Goal: Task Accomplishment & Management: Manage account settings

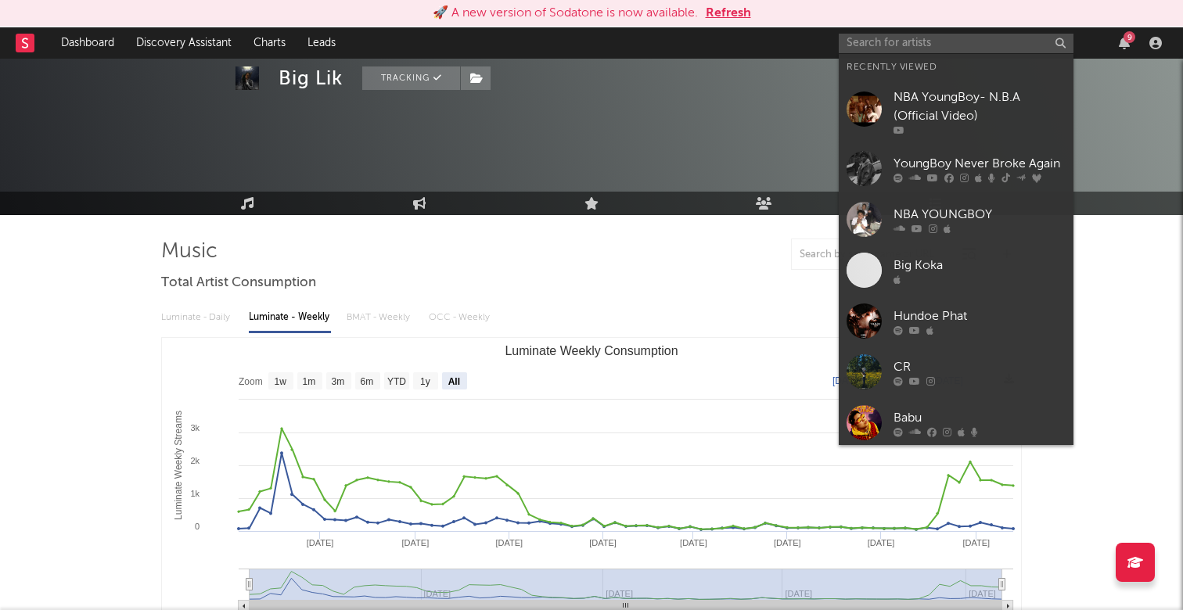
select select "All"
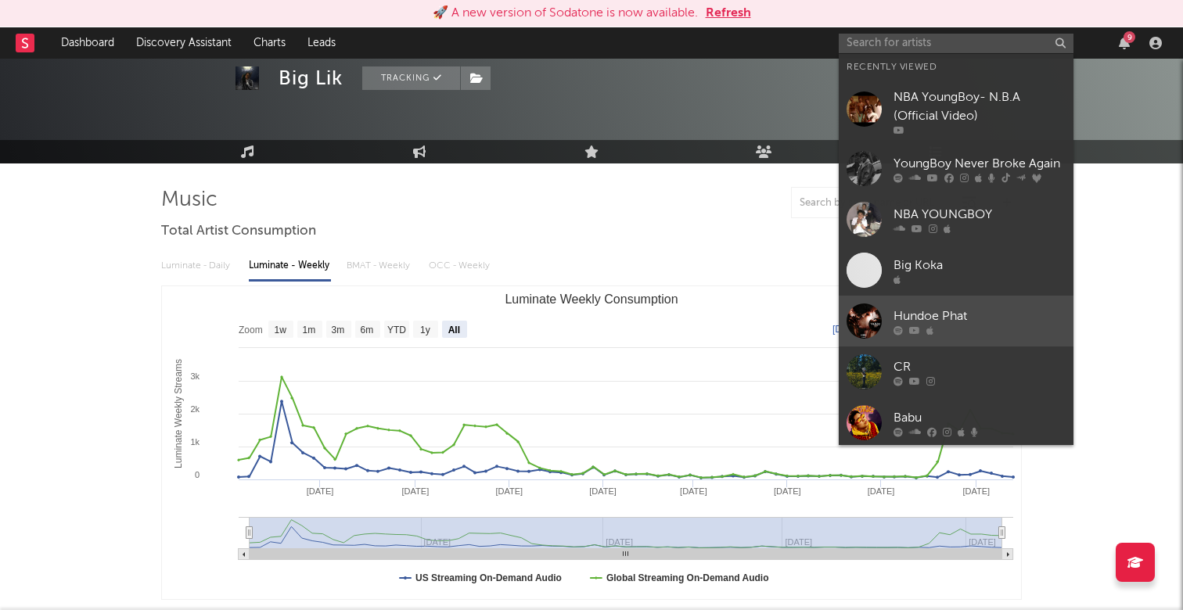
click at [984, 325] on div "Hundoe Phat" at bounding box center [979, 316] width 172 height 19
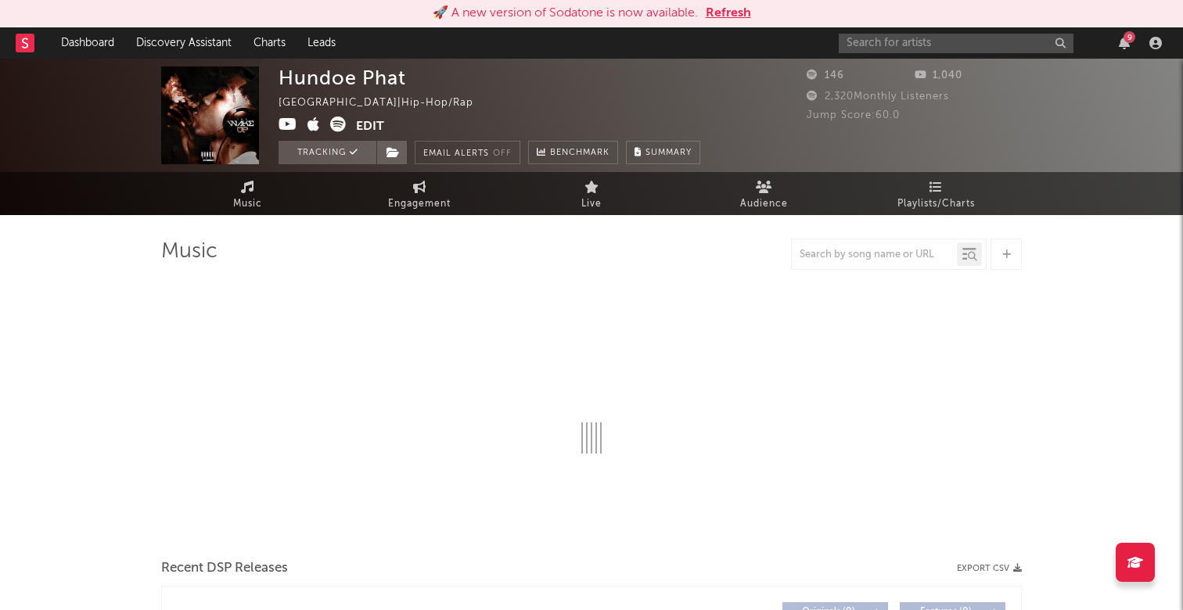
select select "1w"
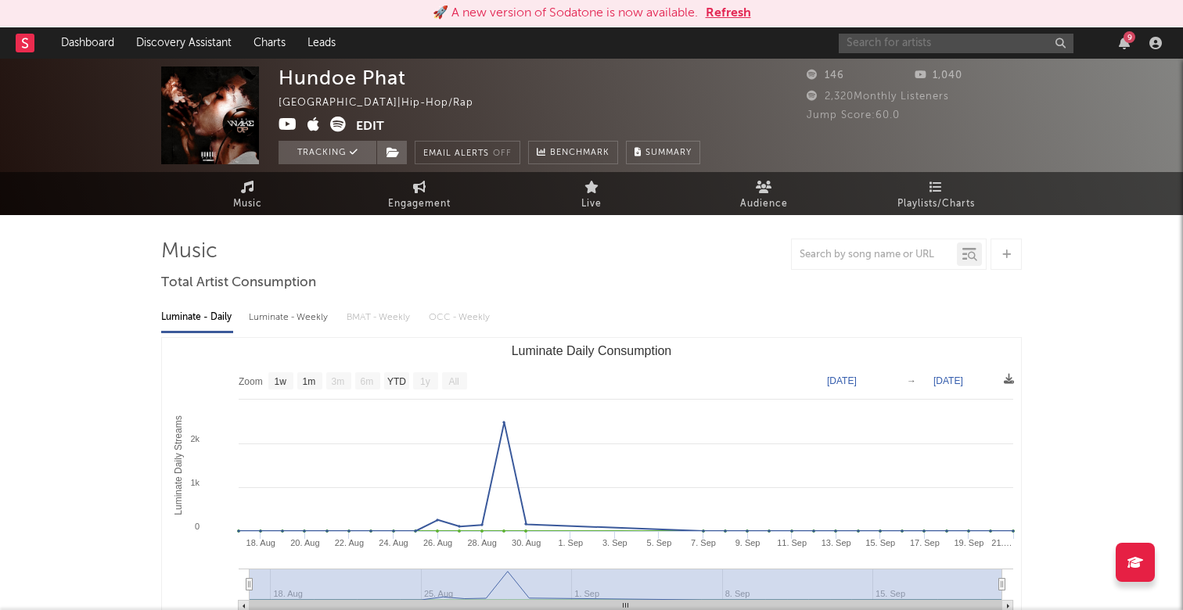
click at [900, 48] on input "text" at bounding box center [956, 44] width 235 height 20
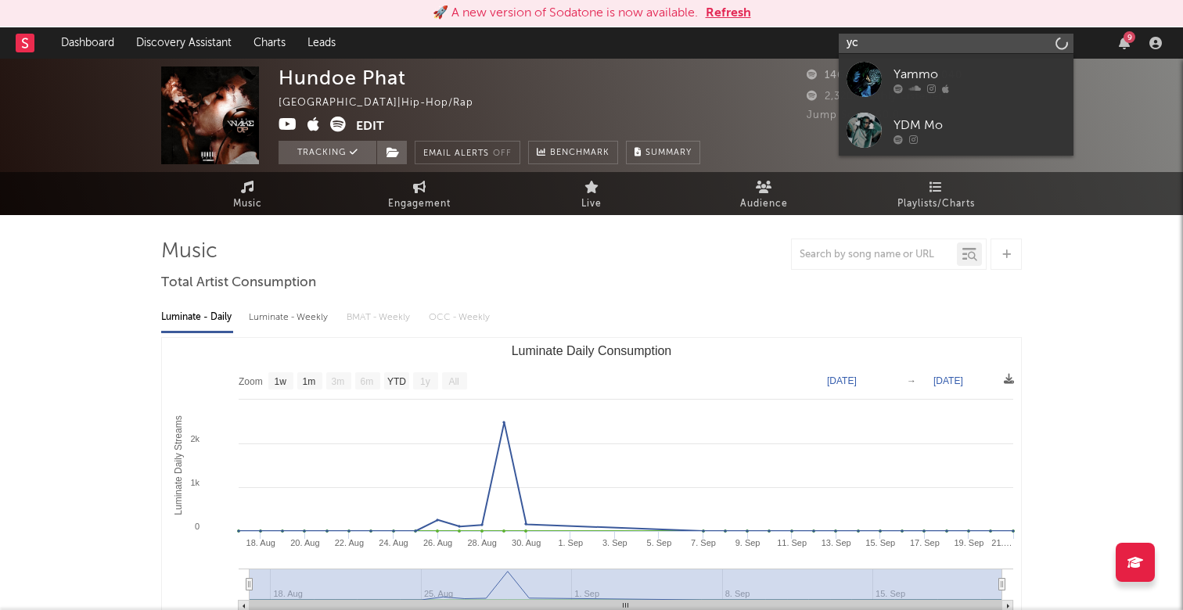
type input "y"
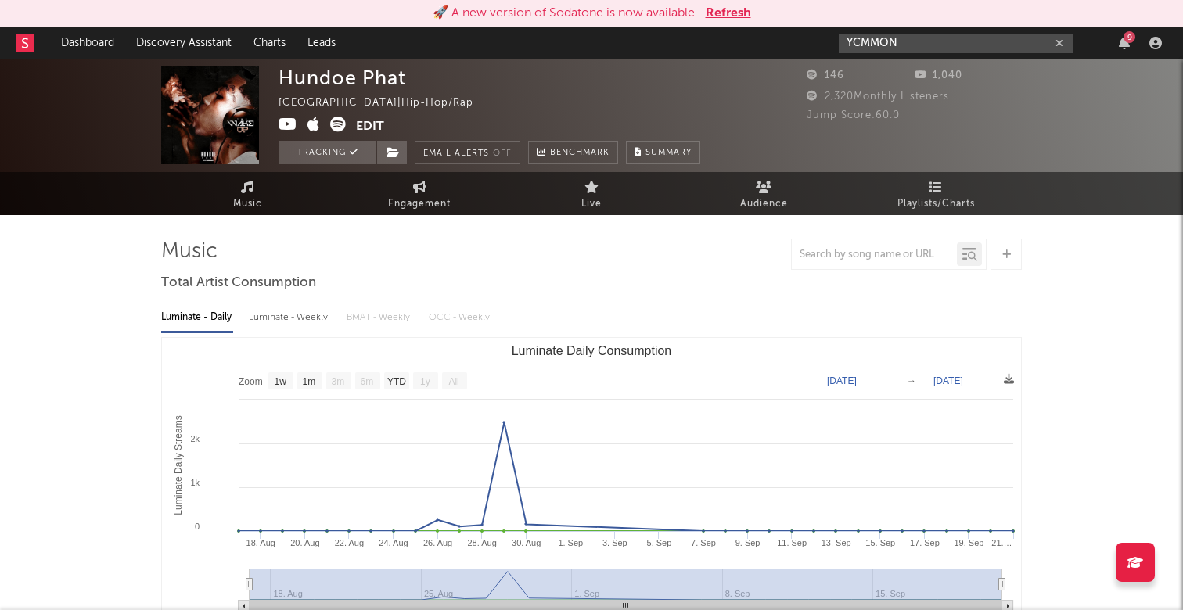
click at [873, 39] on input "YCMMON" at bounding box center [956, 44] width 235 height 20
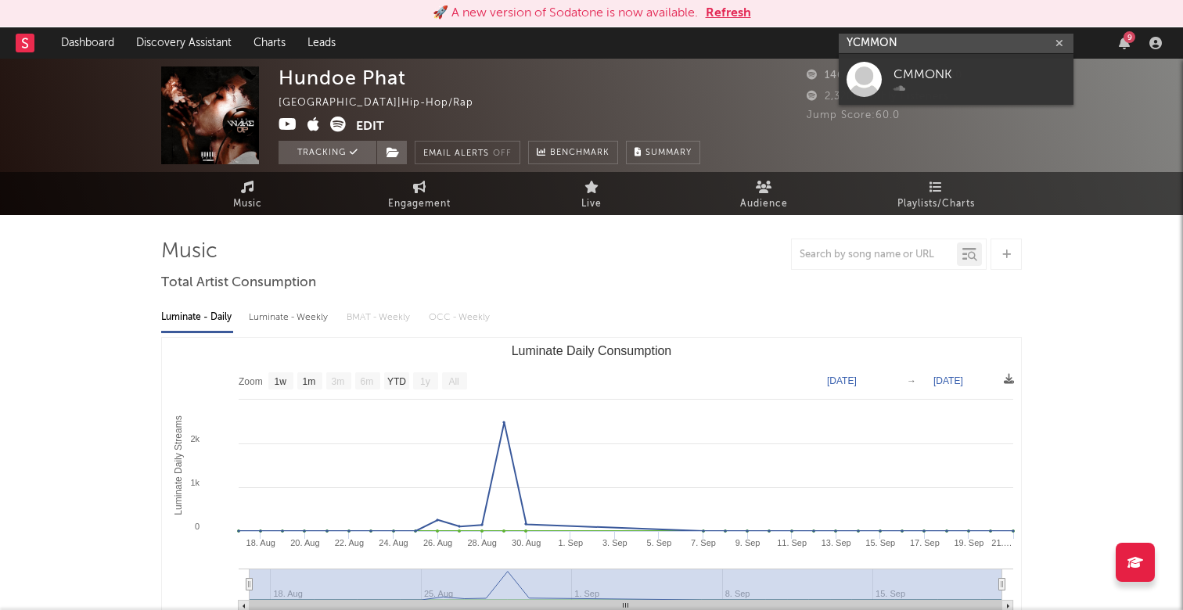
type input "YCM MON"
drag, startPoint x: 934, startPoint y: 41, endPoint x: 797, endPoint y: 40, distance: 136.9
click at [797, 40] on nav "Dashboard Discovery Assistant Charts Leads YCM MON 9" at bounding box center [591, 42] width 1183 height 31
type input "Ycmmon"
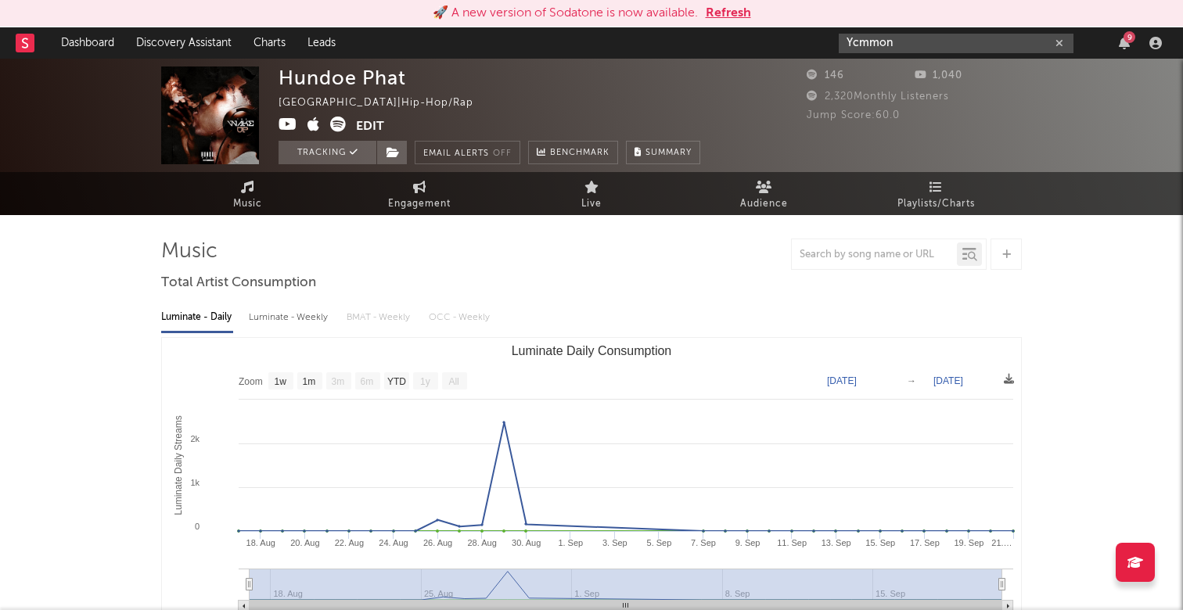
click at [1062, 38] on icon "button" at bounding box center [1059, 43] width 8 height 10
paste input "[URL][DOMAIN_NAME]"
type input "[URL][DOMAIN_NAME]"
click at [1057, 42] on icon "button" at bounding box center [1059, 43] width 8 height 10
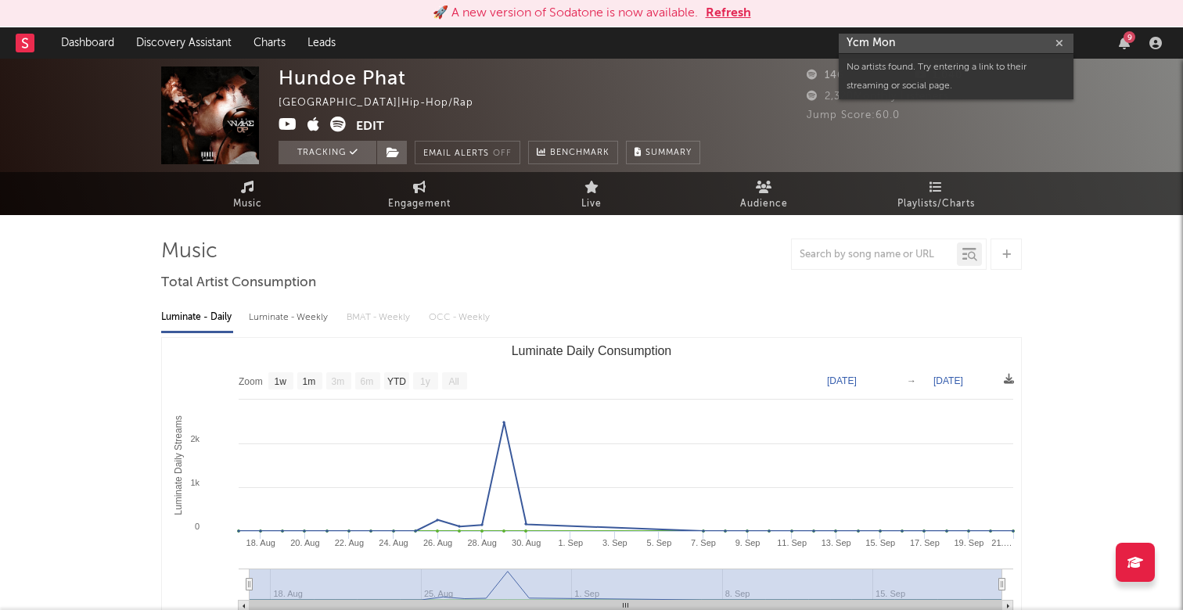
drag, startPoint x: 916, startPoint y: 45, endPoint x: 807, endPoint y: 45, distance: 109.5
click at [807, 45] on nav "Dashboard Discovery Assistant Charts Leads Ycm Mon 9" at bounding box center [591, 42] width 1183 height 31
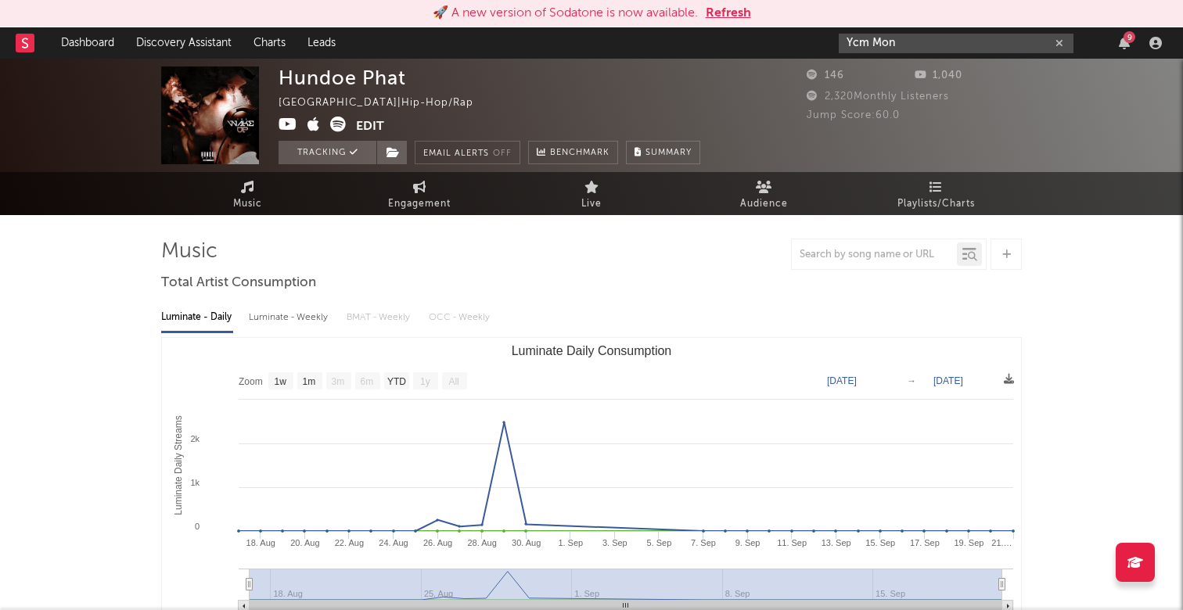
paste input "[URL][DOMAIN_NAME]"
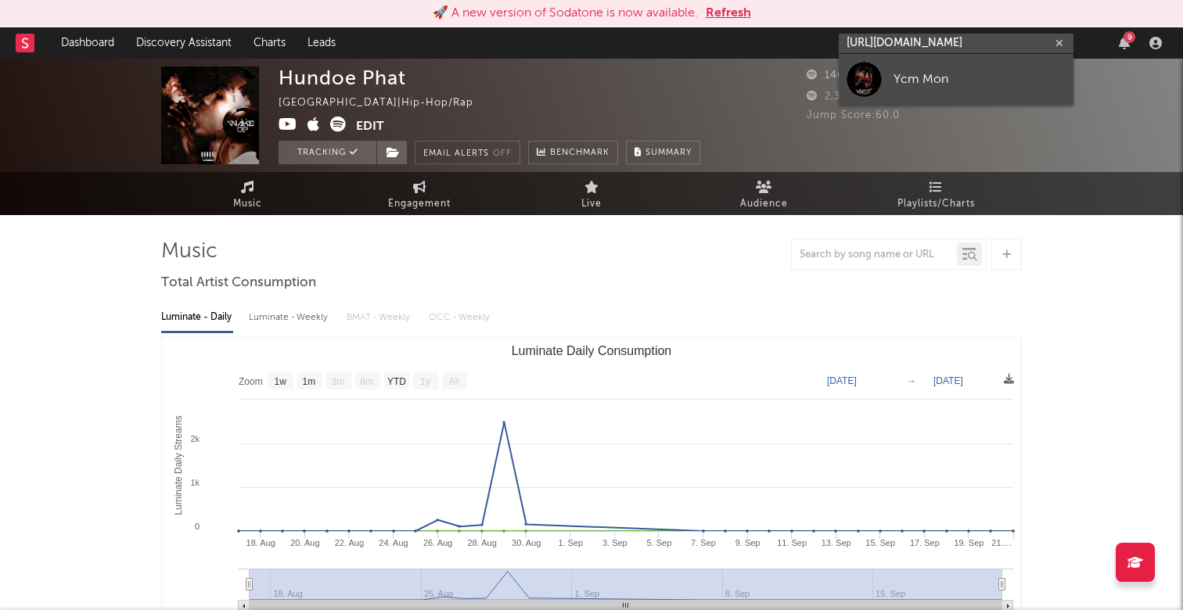
type input "[URL][DOMAIN_NAME]"
click at [925, 77] on div "Ycm Mon" at bounding box center [979, 79] width 172 height 19
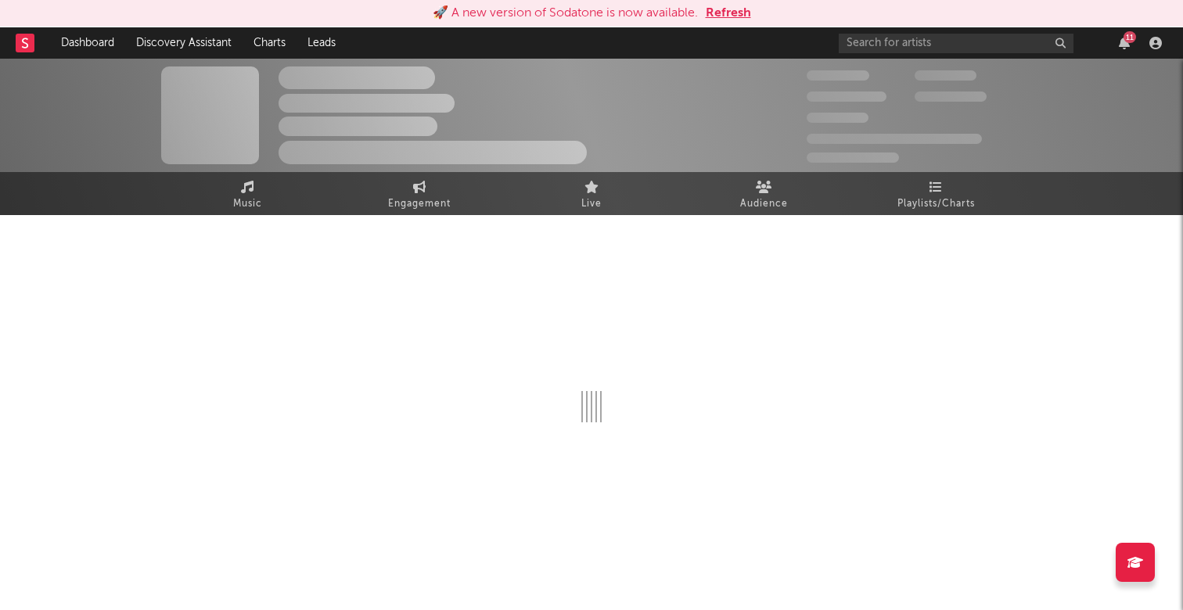
select select "1w"
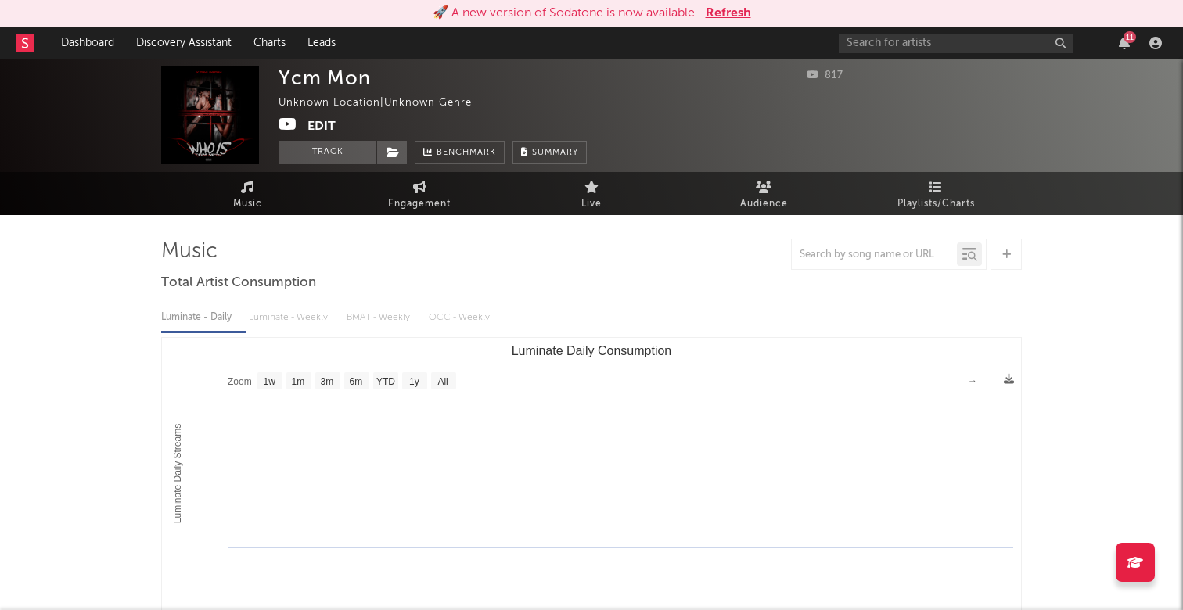
click at [318, 123] on button "Edit" at bounding box center [321, 127] width 28 height 20
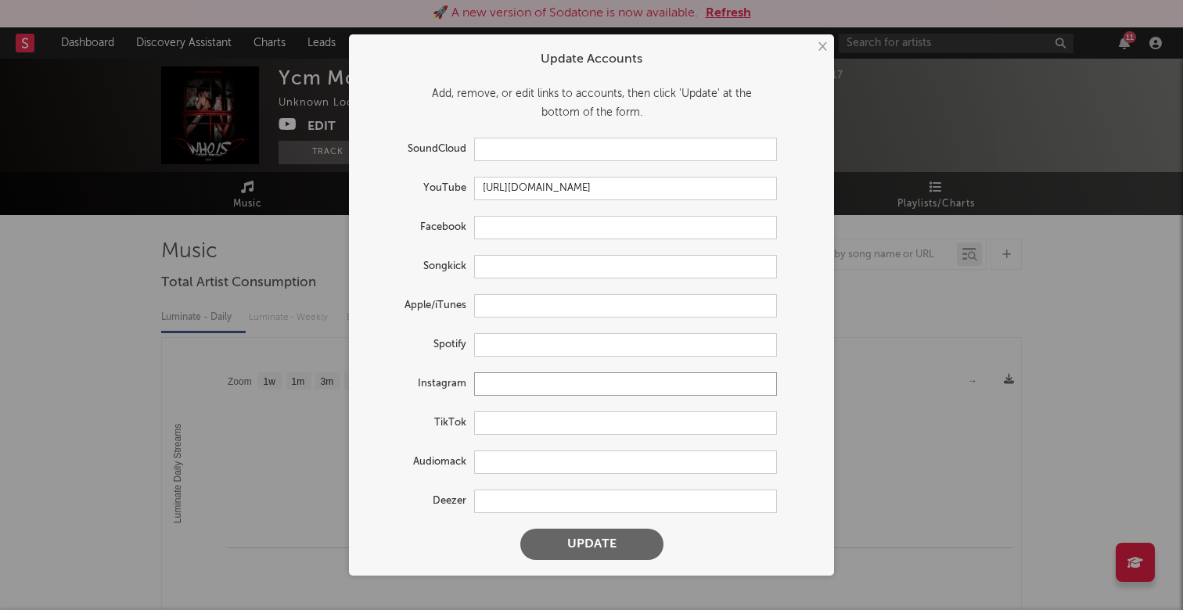
click at [501, 386] on input "text" at bounding box center [625, 383] width 303 height 23
click at [497, 300] on input "text" at bounding box center [625, 305] width 303 height 23
paste input "[URL][DOMAIN_NAME]"
type input "[URL][DOMAIN_NAME]"
click at [502, 392] on input "text" at bounding box center [625, 383] width 303 height 23
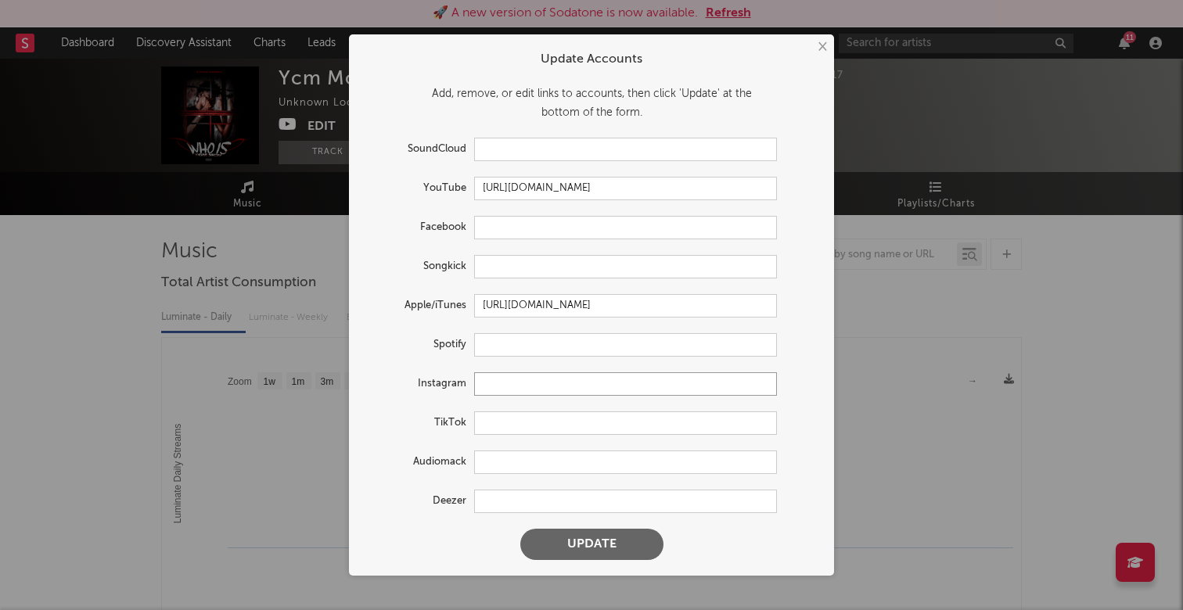
paste input "[URL][DOMAIN_NAME]"
type input "[URL][DOMAIN_NAME]"
click at [508, 422] on input "text" at bounding box center [625, 422] width 303 height 23
click at [592, 354] on input "text" at bounding box center [625, 344] width 303 height 23
paste input "[URL][DOMAIN_NAME]"
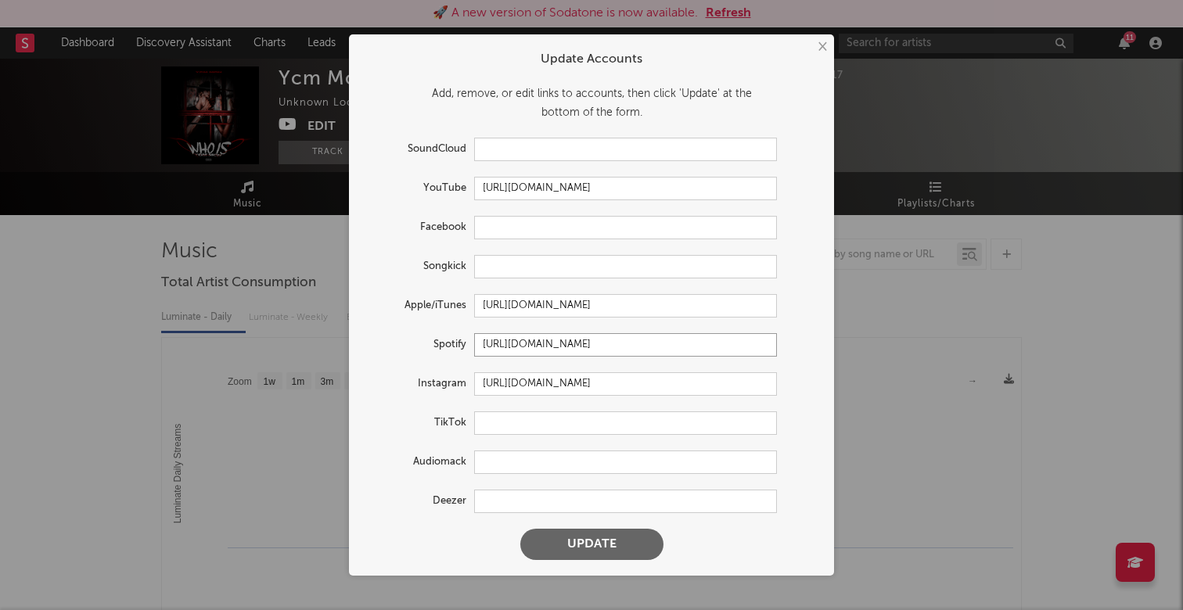
type input "[URL][DOMAIN_NAME]"
click at [623, 550] on button "Update" at bounding box center [591, 544] width 143 height 31
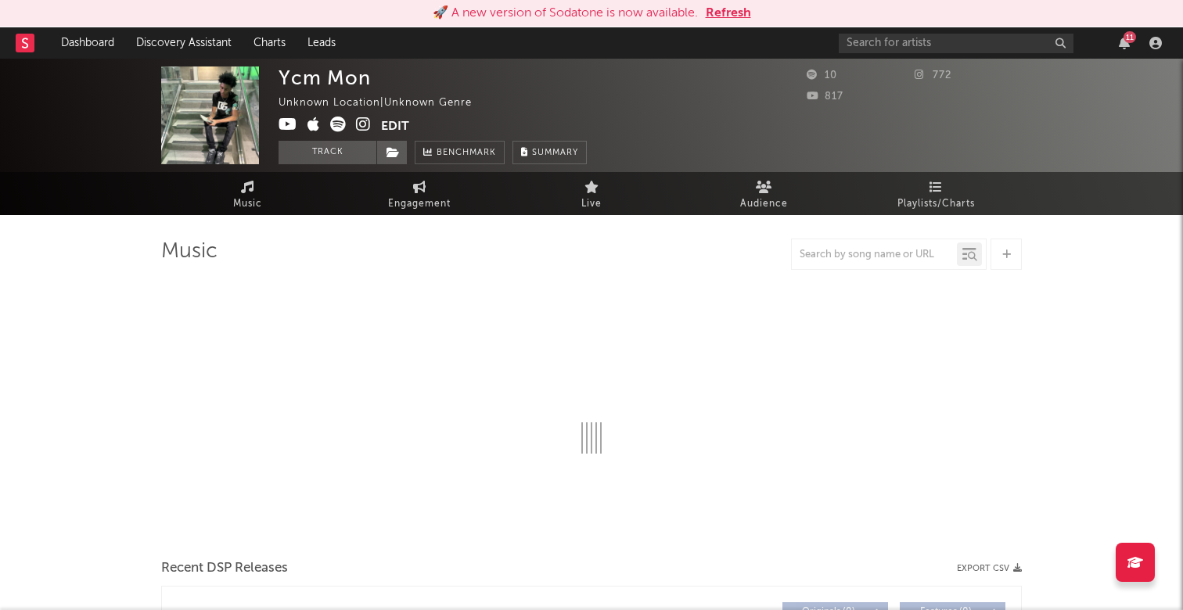
select select "1w"
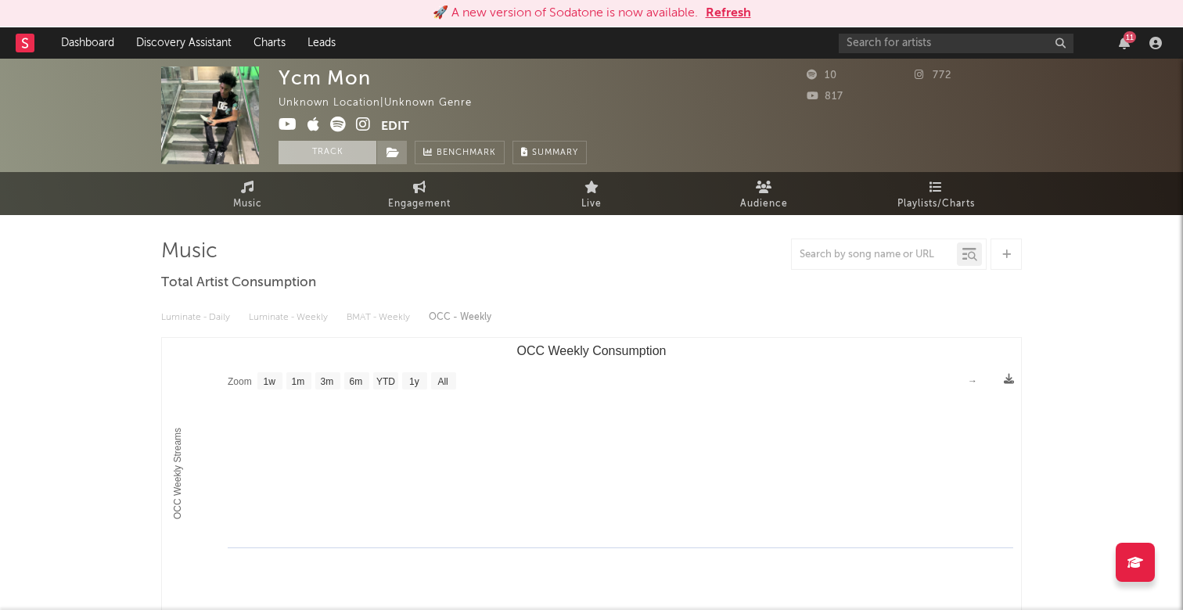
click at [314, 155] on button "Track" at bounding box center [327, 152] width 98 height 23
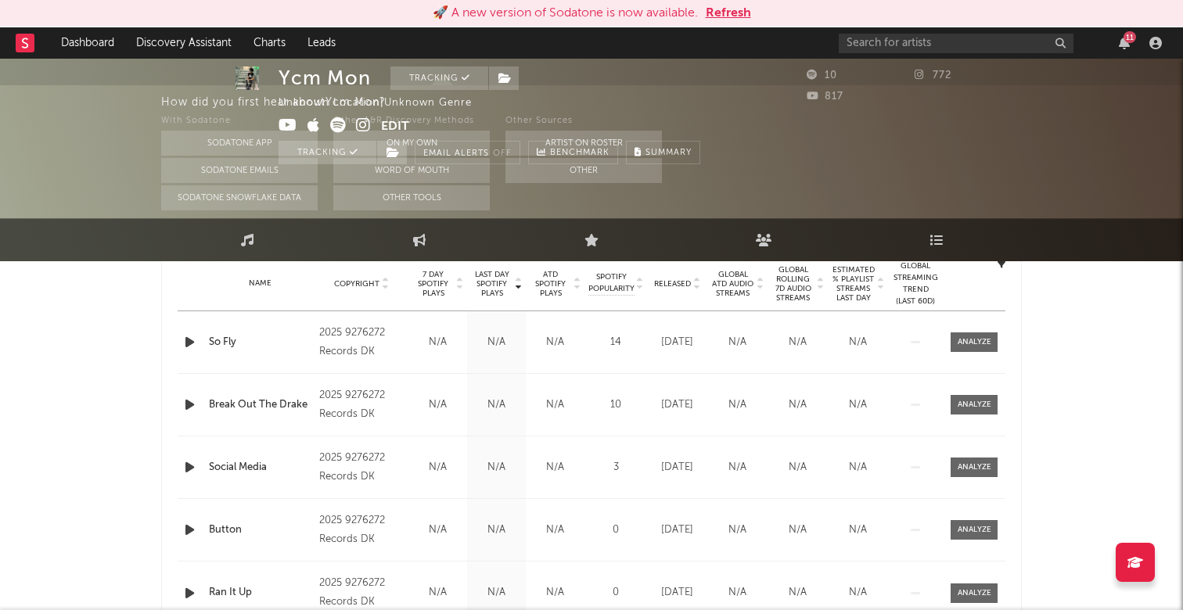
select select "1w"
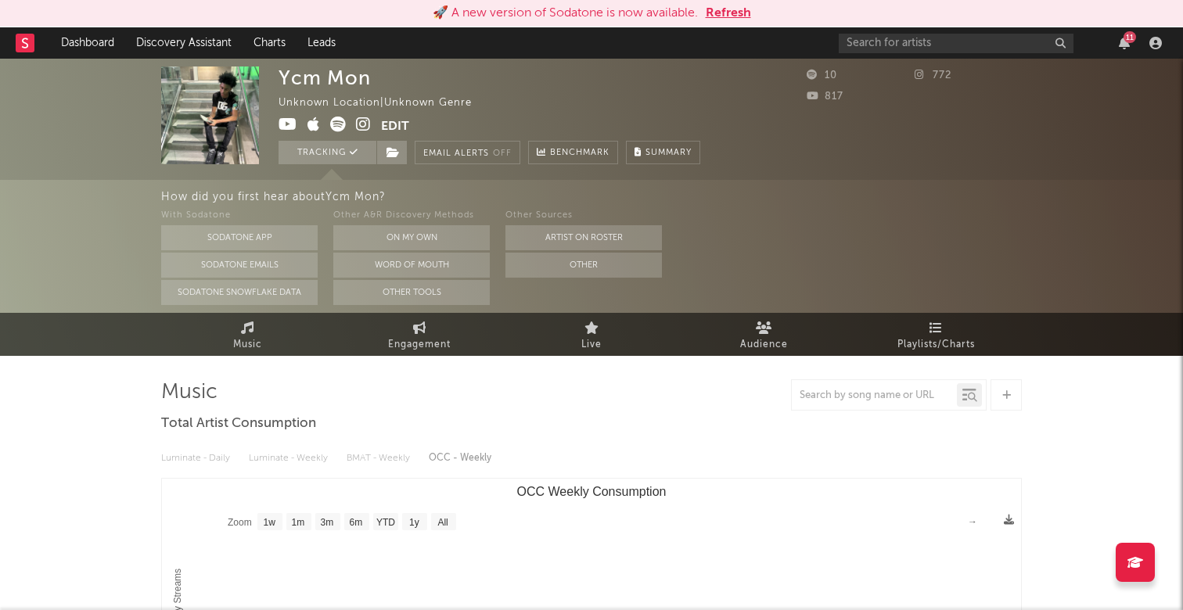
click at [1125, 37] on div "11" at bounding box center [1129, 37] width 13 height 12
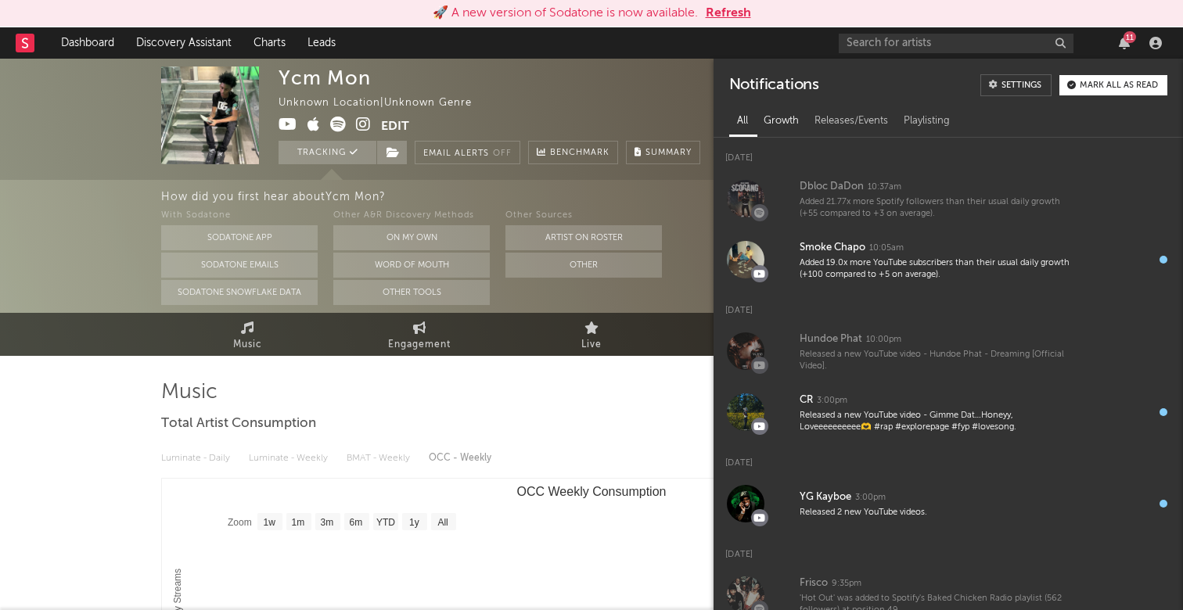
click at [782, 113] on div "Growth" at bounding box center [781, 121] width 51 height 27
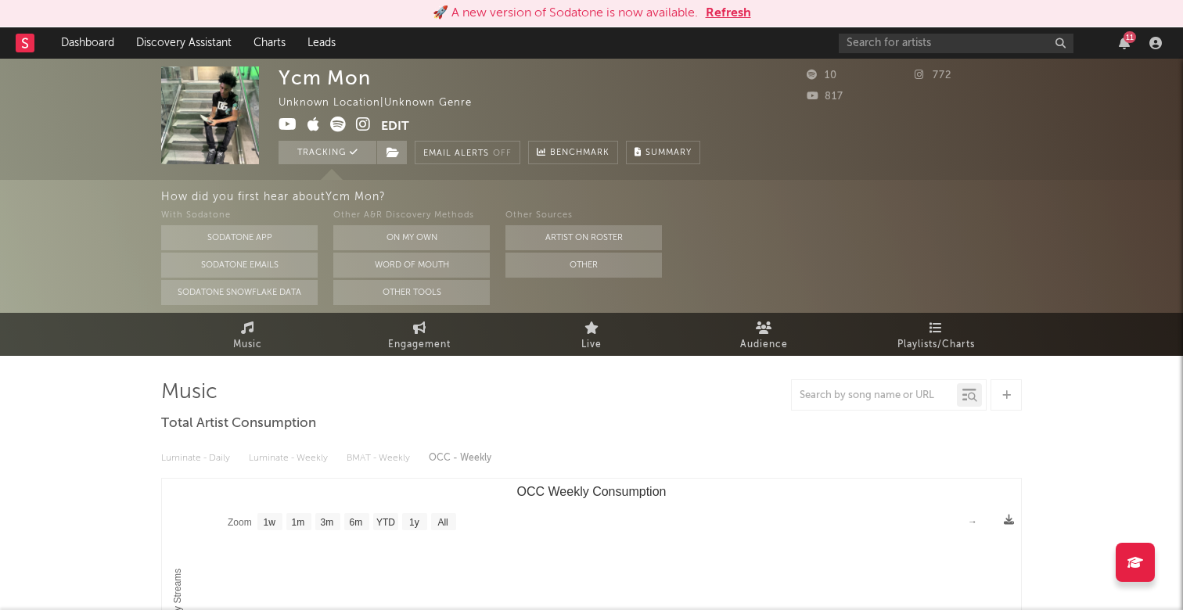
click at [631, 105] on div "Ycm Mon Unknown Location | Unknown Genre Edit Tracking Email Alerts Off Benchma…" at bounding box center [489, 115] width 422 height 98
